Goal: Check status: Check status

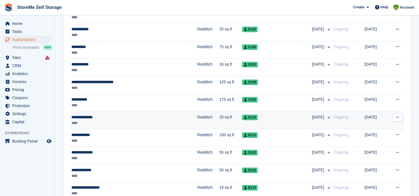
scroll to position [277, 0]
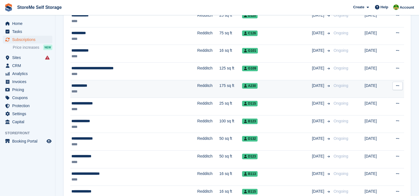
click at [157, 86] on div "**********" at bounding box center [114, 86] width 87 height 6
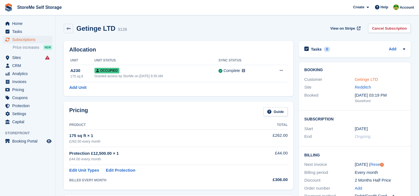
click at [371, 77] on link "Getinge LTD" at bounding box center [366, 79] width 23 height 5
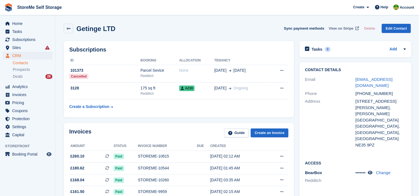
click at [342, 28] on span "View on Stripe" at bounding box center [341, 29] width 25 height 6
